Goal: Find contact information

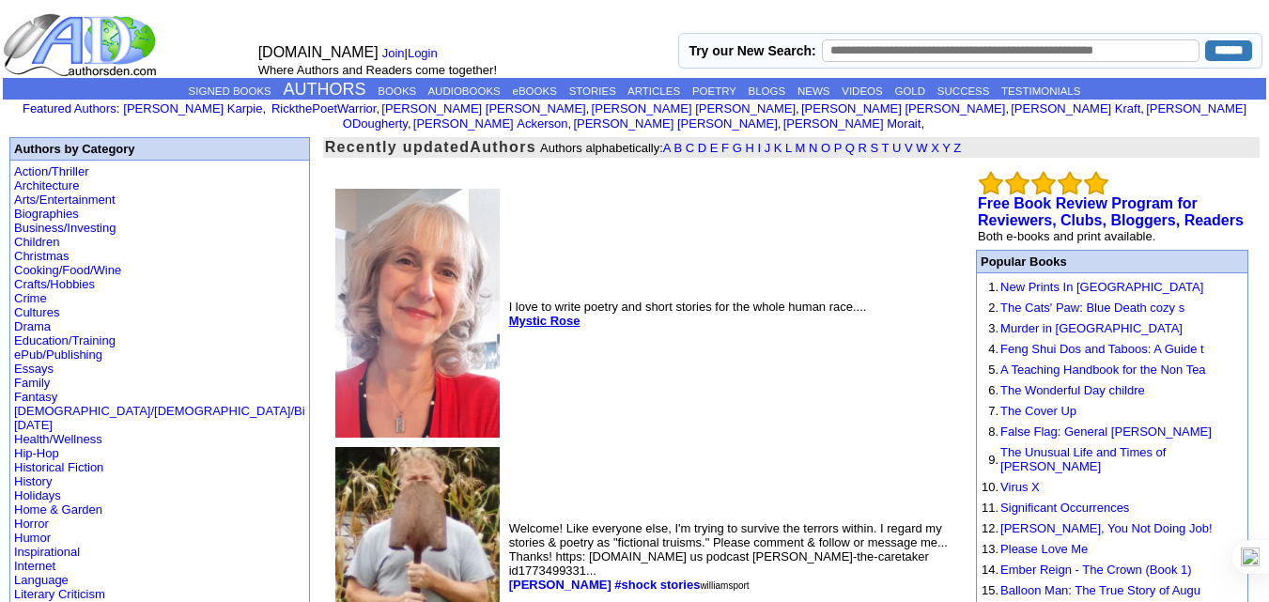
click at [509, 314] on b "Mystic Rose" at bounding box center [544, 321] width 71 height 14
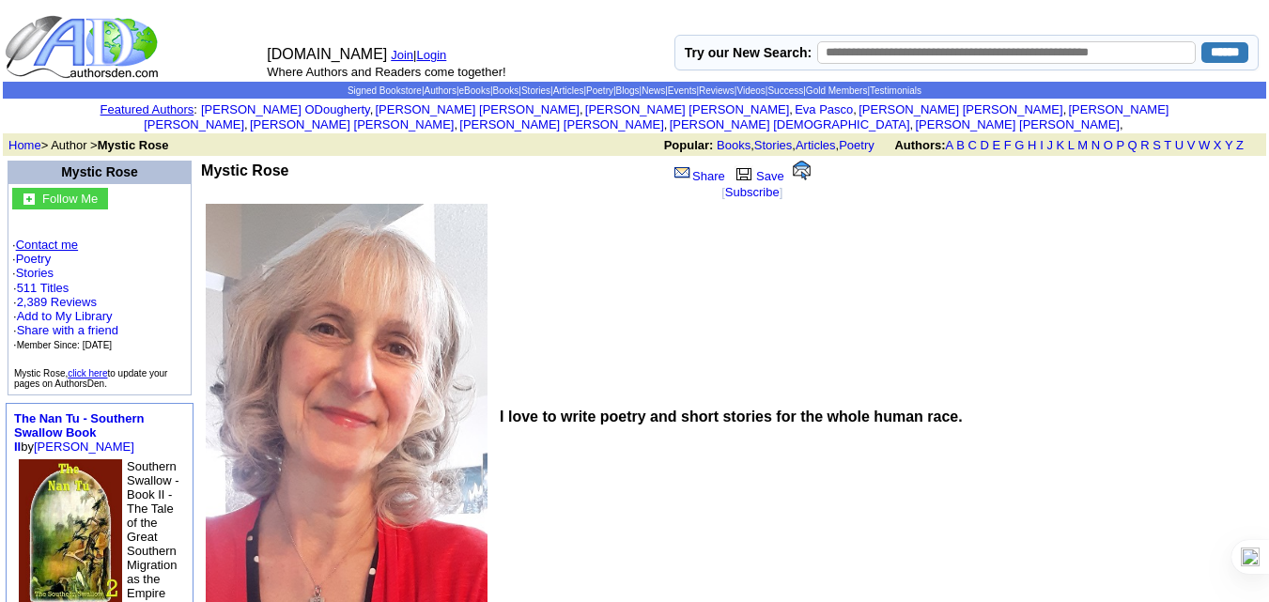
click at [38, 238] on link "Contact me" at bounding box center [47, 245] width 62 height 14
